Goal: Transaction & Acquisition: Purchase product/service

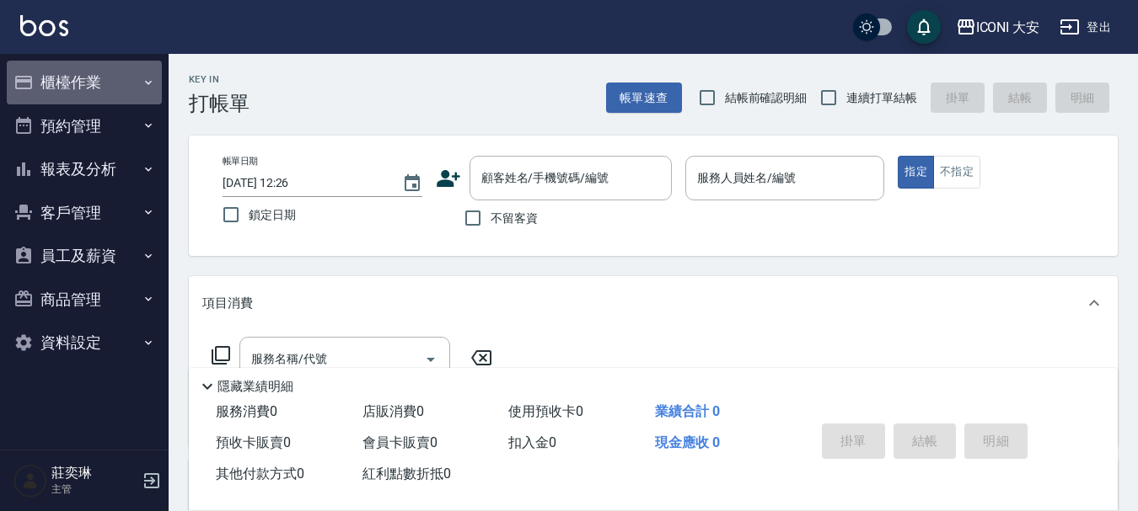
click at [107, 76] on button "櫃檯作業" at bounding box center [84, 83] width 155 height 44
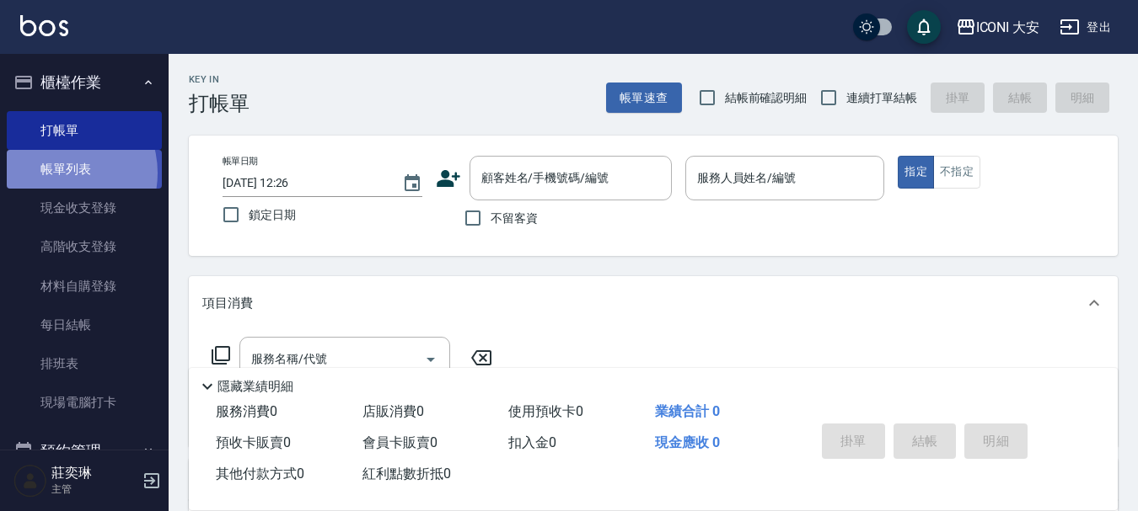
click at [55, 174] on link "帳單列表" at bounding box center [84, 169] width 155 height 39
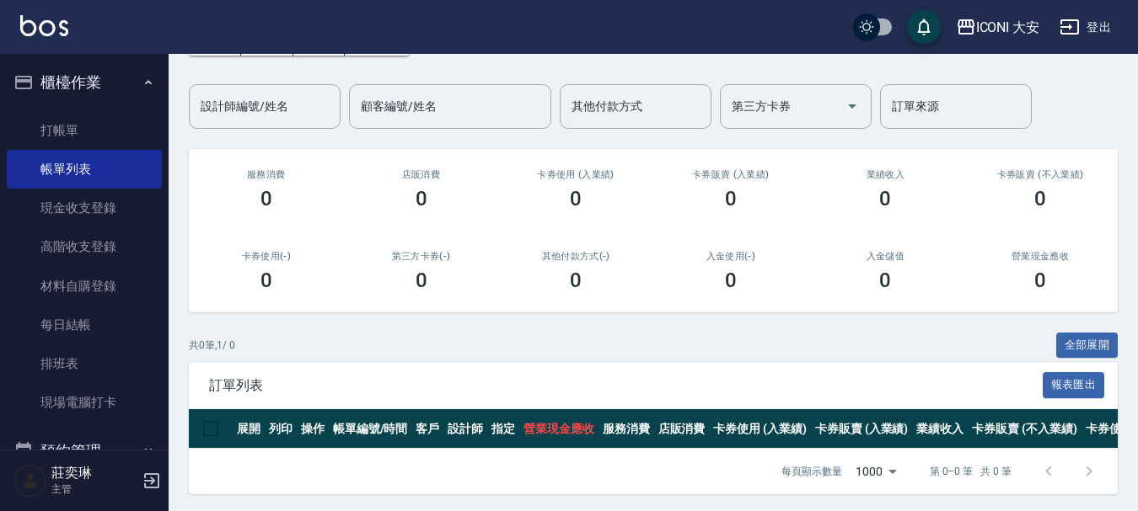
scroll to position [127, 0]
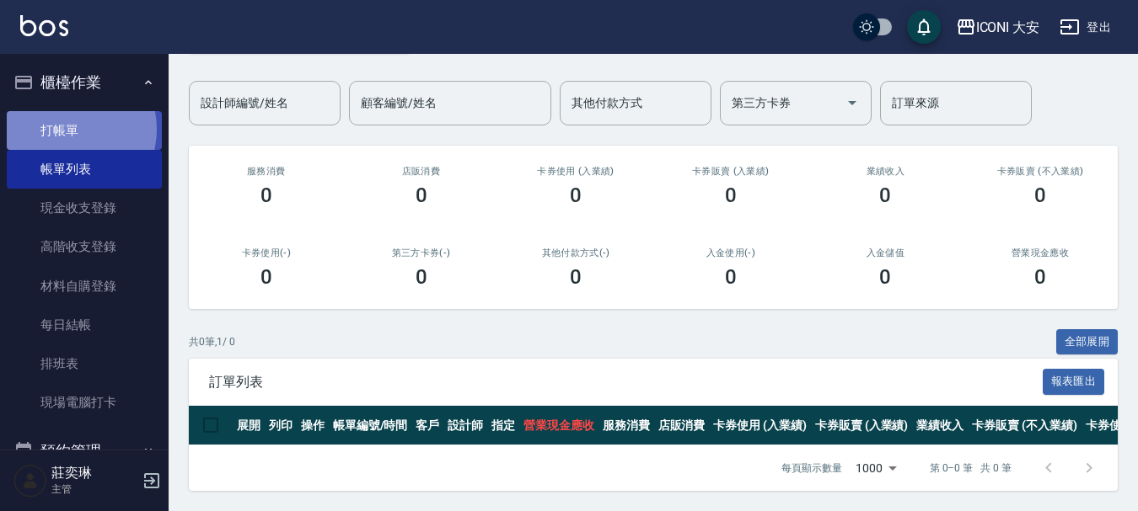
click at [69, 129] on link "打帳單" at bounding box center [84, 130] width 155 height 39
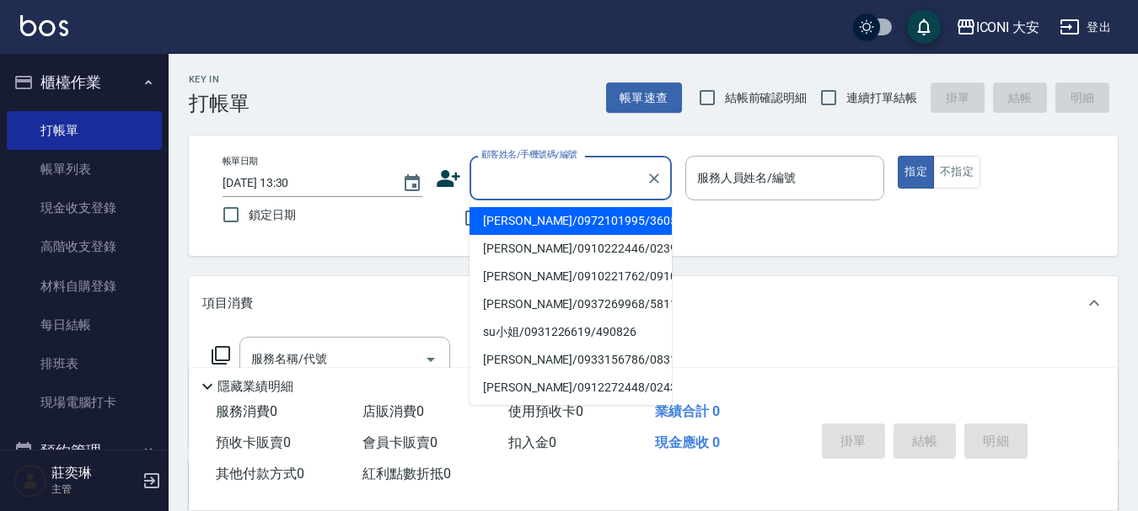
click at [555, 174] on input "顧客姓名/手機號碼/編號" at bounding box center [558, 177] width 162 height 29
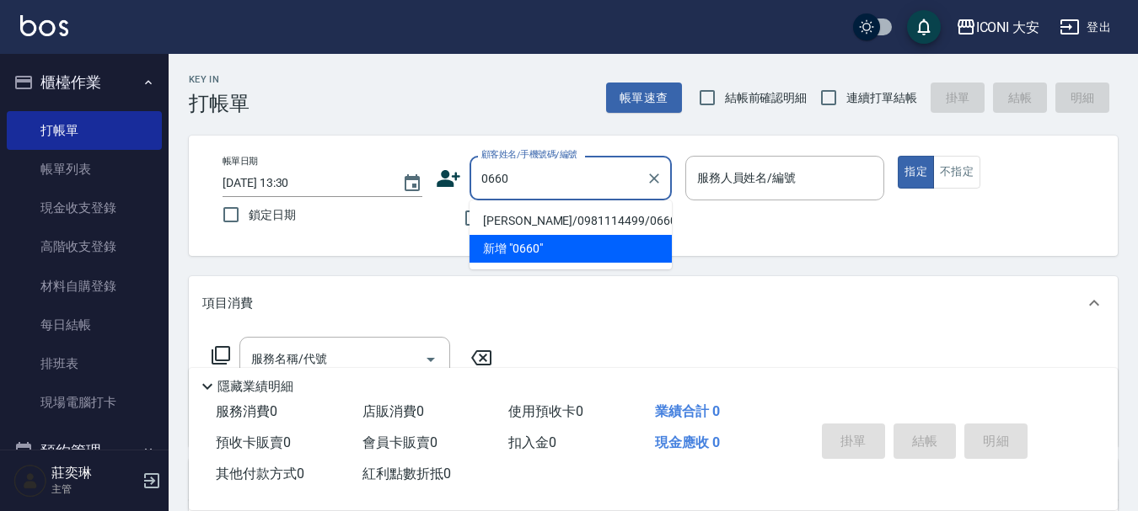
click at [584, 214] on li "[PERSON_NAME]/0981114499/0660" at bounding box center [570, 221] width 202 height 28
type input "[PERSON_NAME]/0981114499/0660"
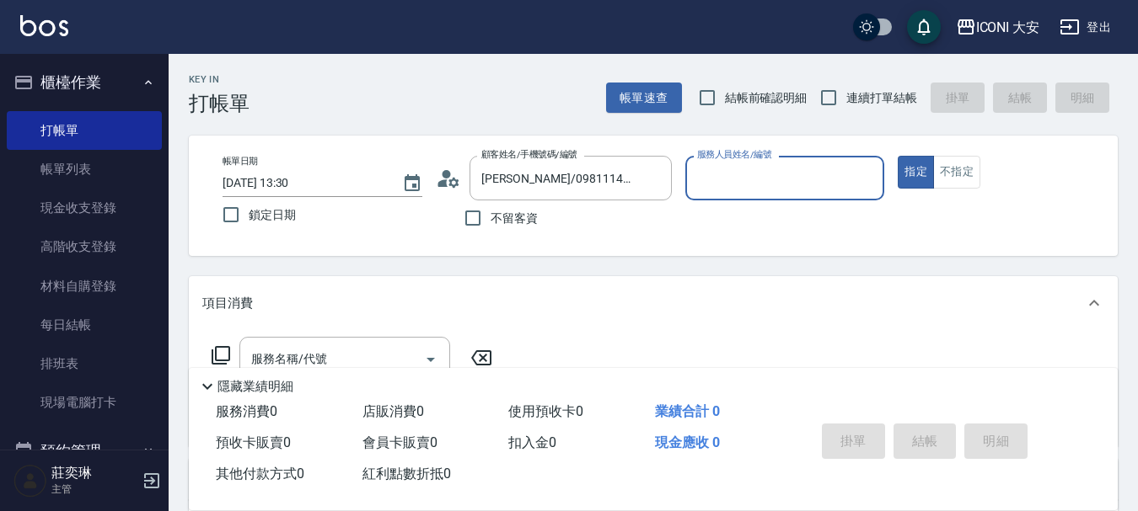
type input "Happy-9"
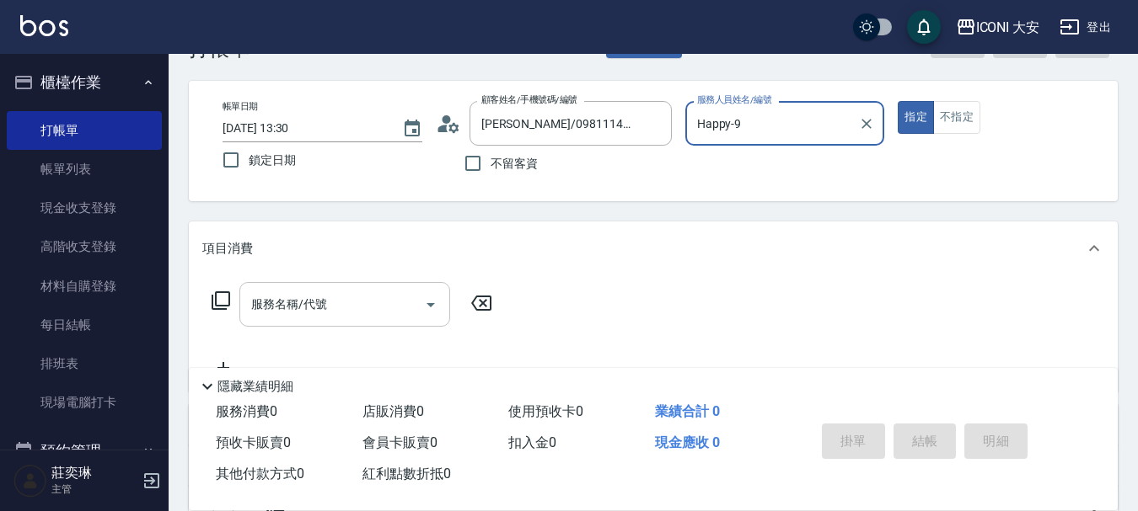
scroll to position [84, 0]
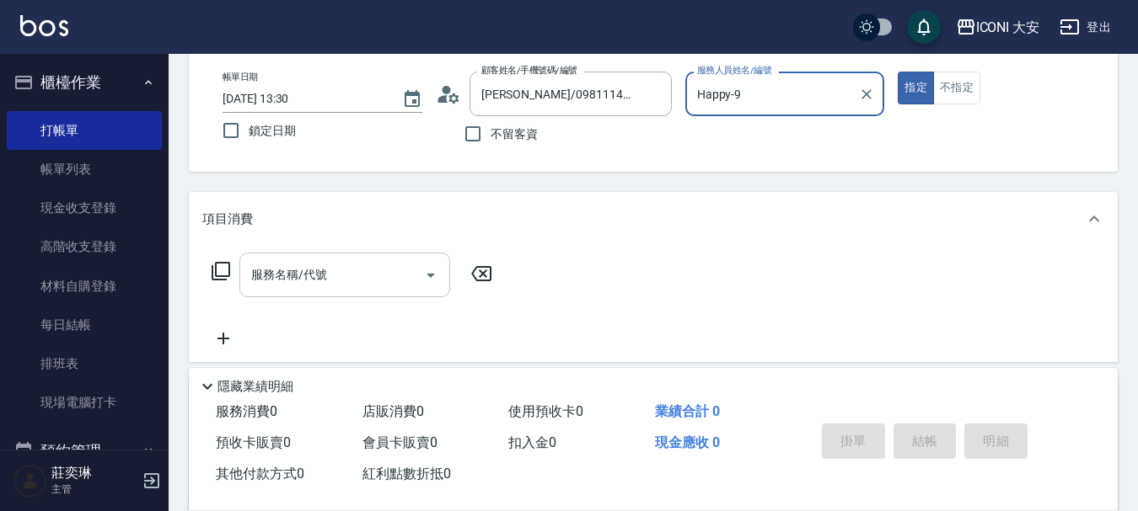
click at [361, 270] on input "服務名稱/代號" at bounding box center [332, 274] width 170 height 29
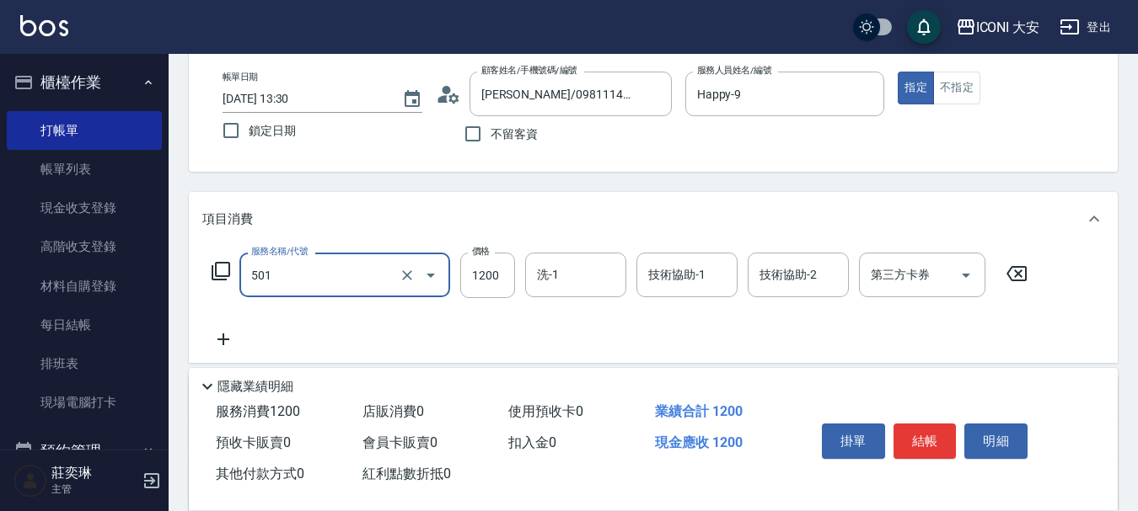
type input "染髮(501)"
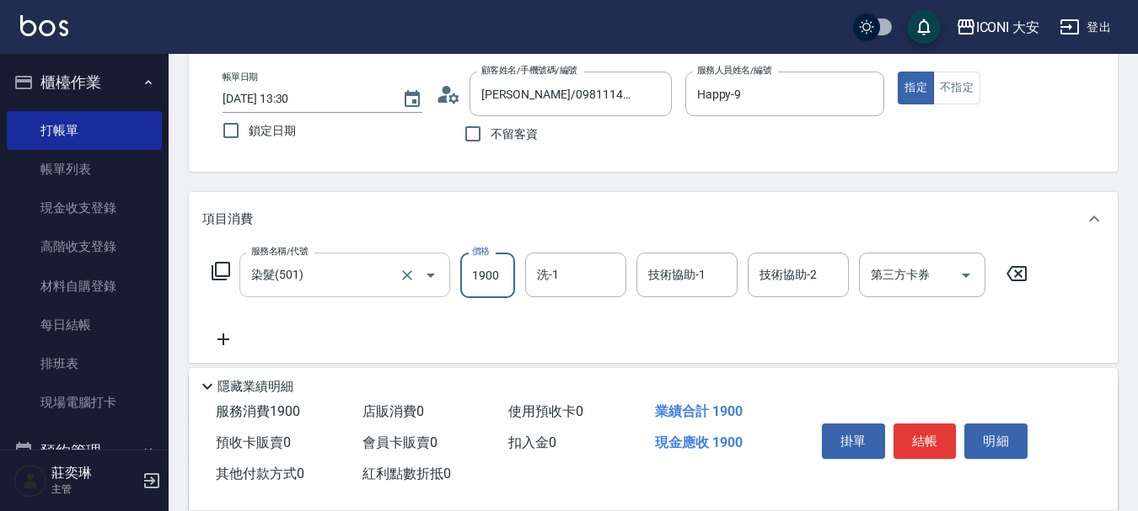
type input "1900"
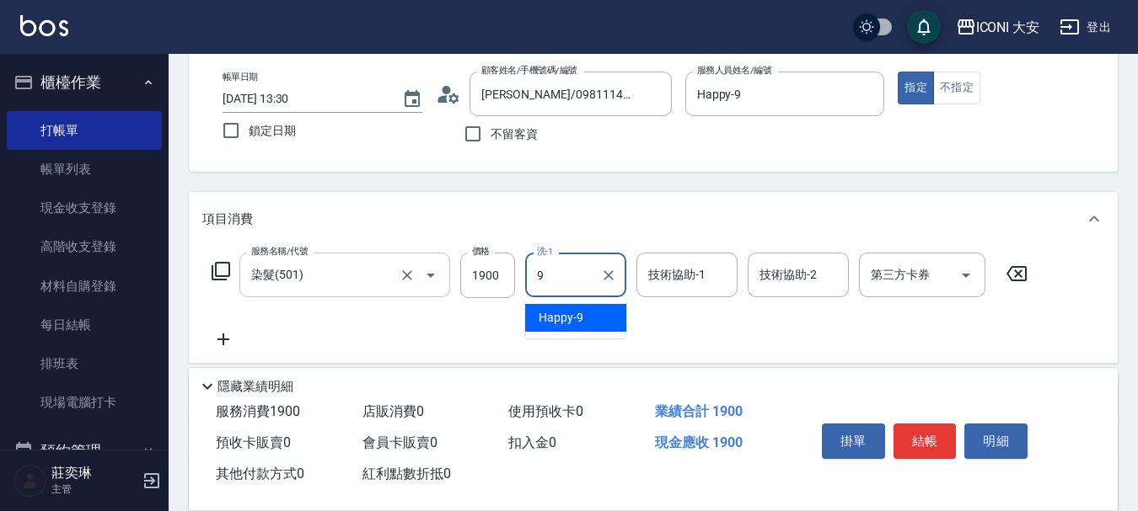
type input "Happy-9"
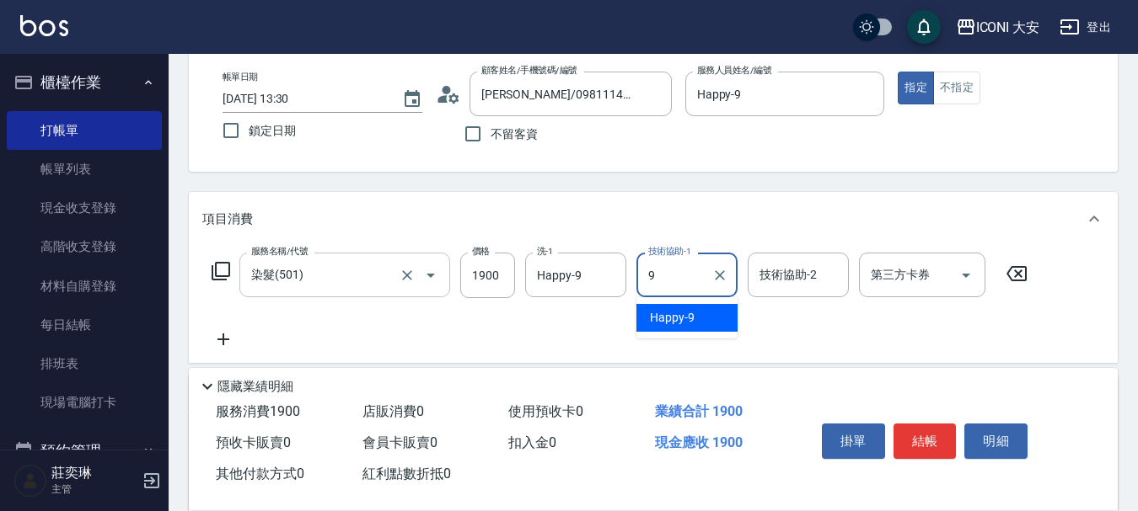
type input "Happy-9"
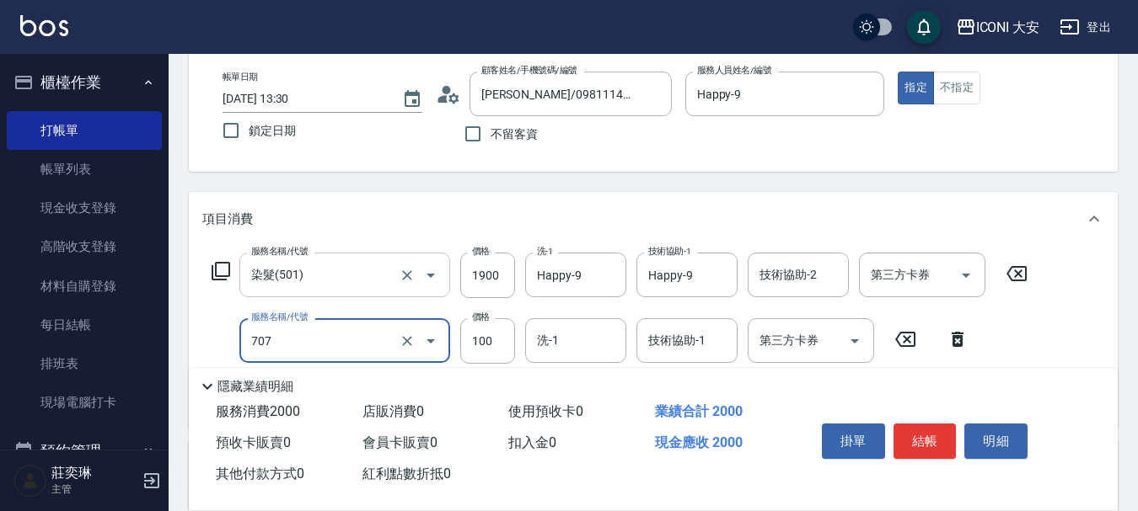
type input "瞬間護髮(707)"
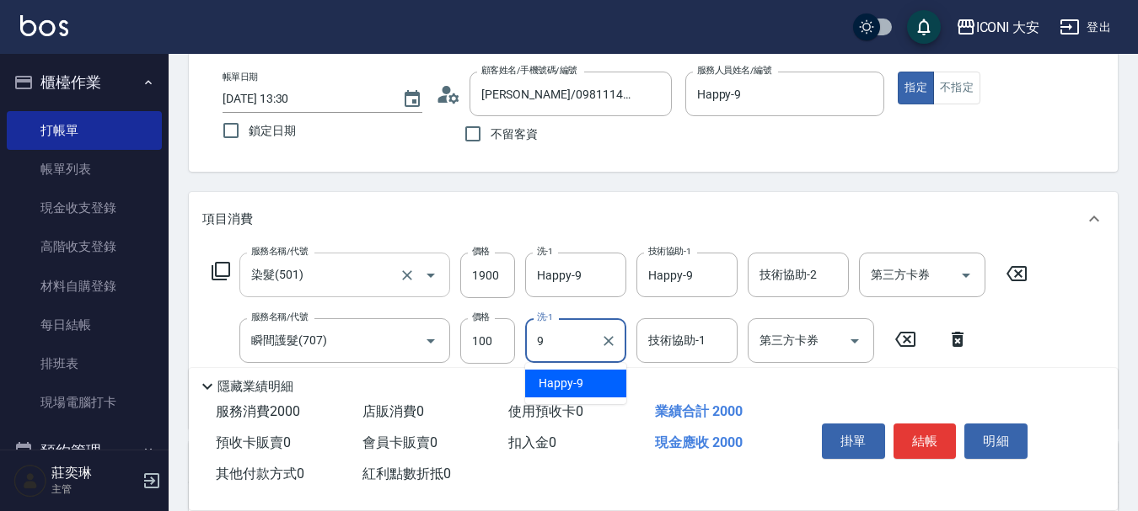
type input "Happy-9"
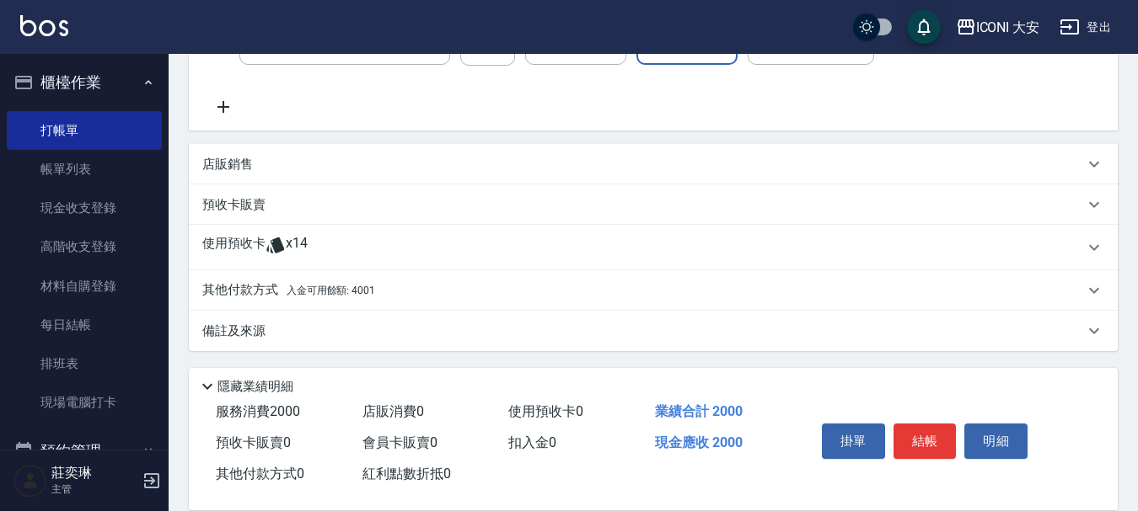
scroll to position [384, 0]
click at [352, 286] on span "入金可用餘額: 4001" at bounding box center [330, 289] width 88 height 12
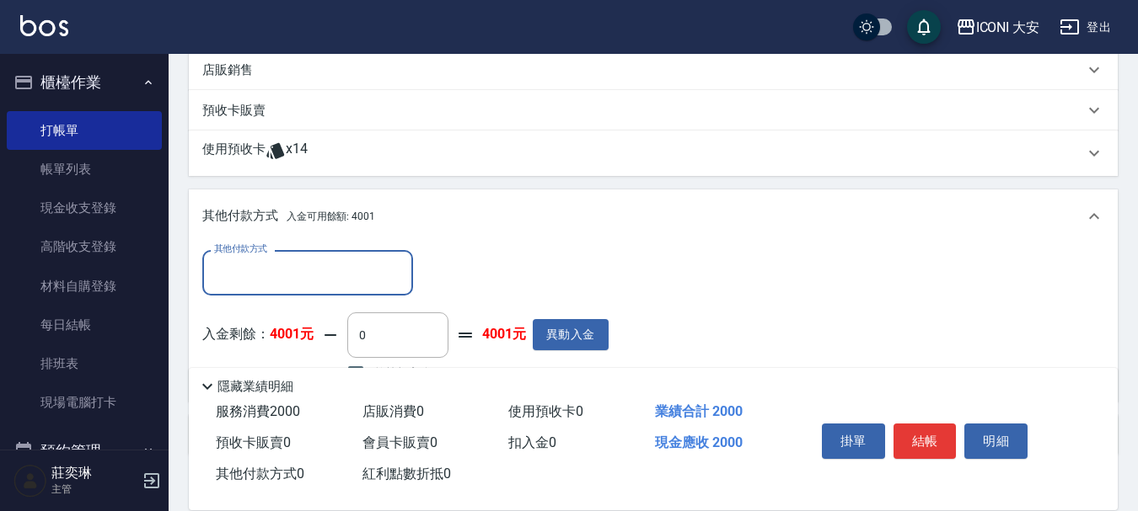
scroll to position [564, 0]
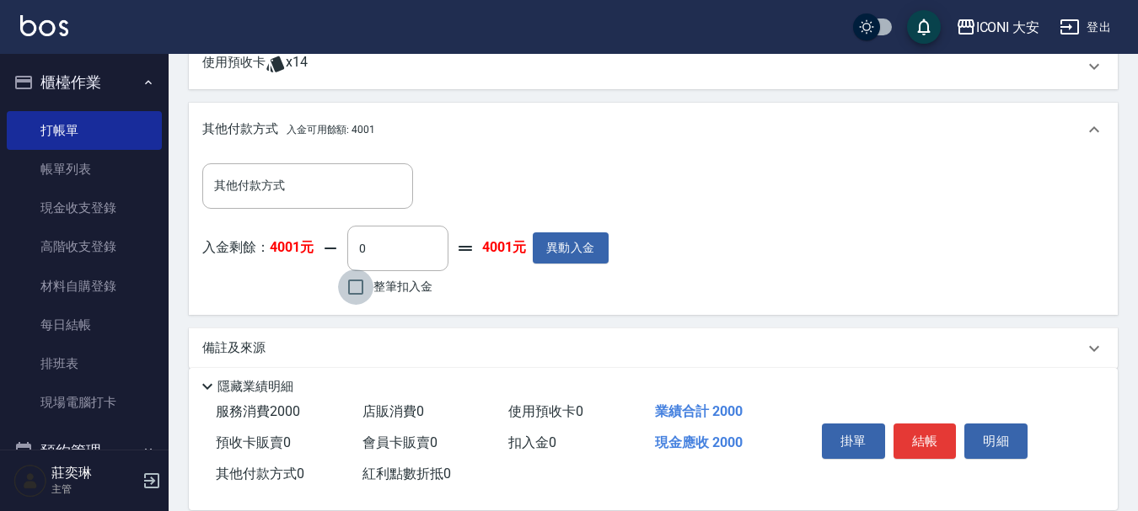
click at [367, 291] on input "整筆扣入金" at bounding box center [355, 287] width 35 height 35
checkbox input "true"
type input "2000"
click at [933, 428] on button "結帳" at bounding box center [924, 441] width 63 height 35
